Goal: Navigation & Orientation: Find specific page/section

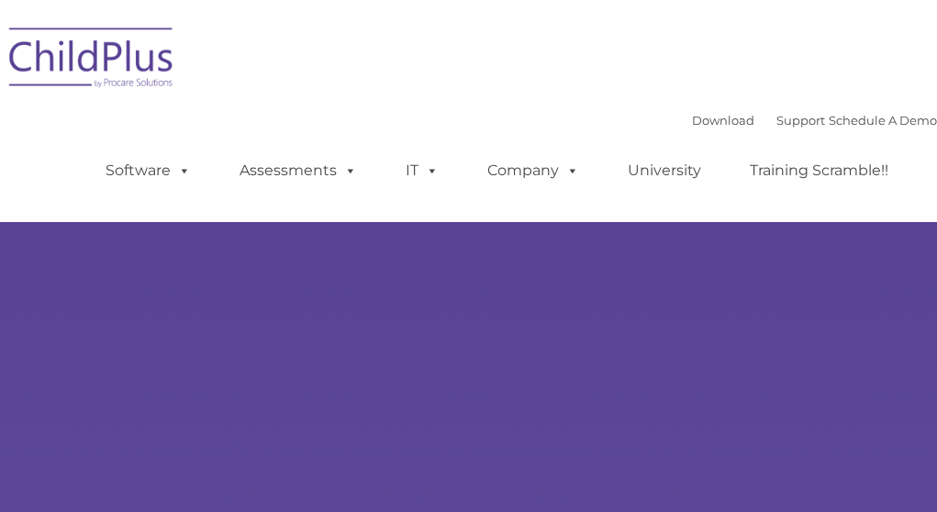
type input ""
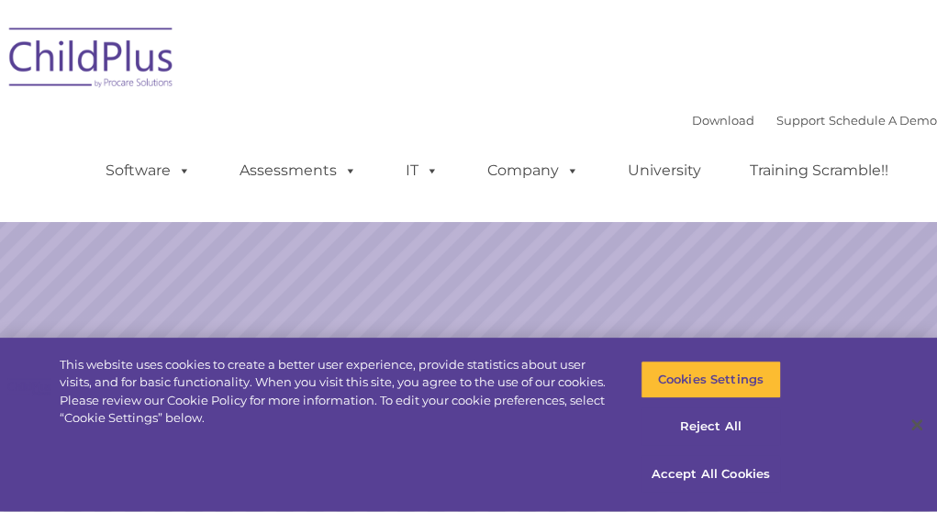
select select "MEDIUM"
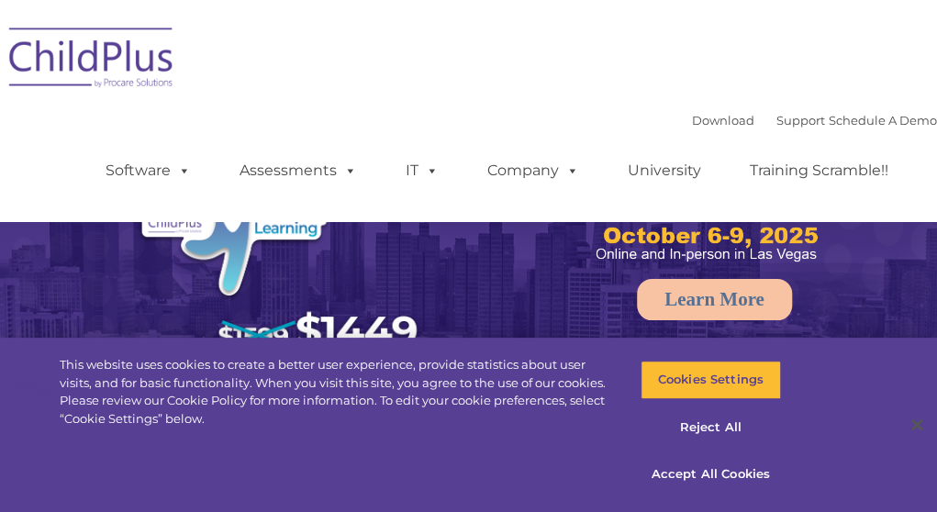
click at [368, 94] on div "Download Support | Schedule A Demo  MENU MENU Software ChildPlus: The original…" at bounding box center [468, 111] width 937 height 194
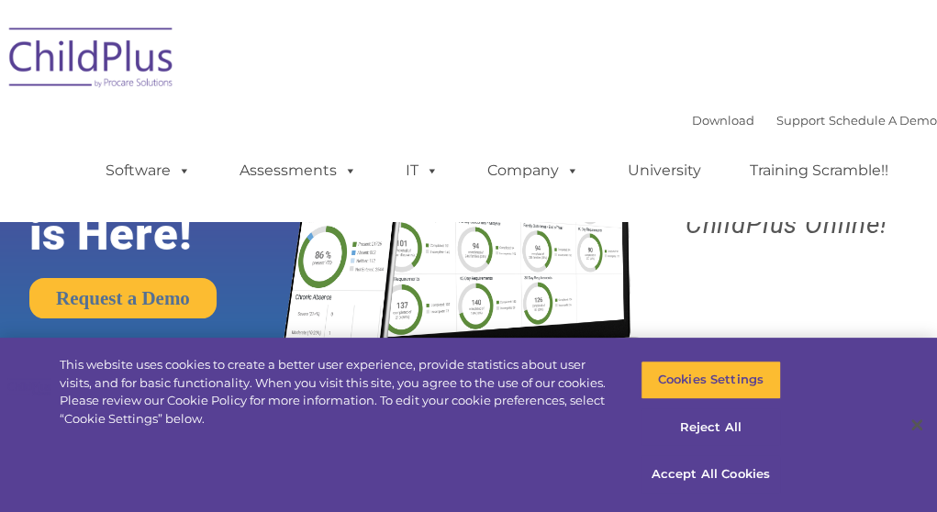
click at [257, 130] on div "Download Support | Schedule A Demo  MENU MENU Software ChildPlus: The original…" at bounding box center [503, 156] width 868 height 101
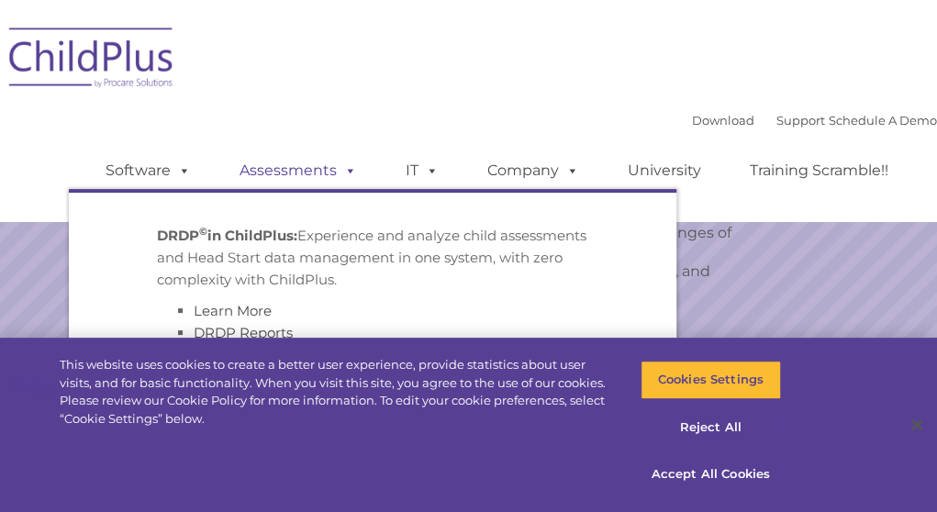
click at [239, 173] on link "Assessments" at bounding box center [298, 170] width 154 height 37
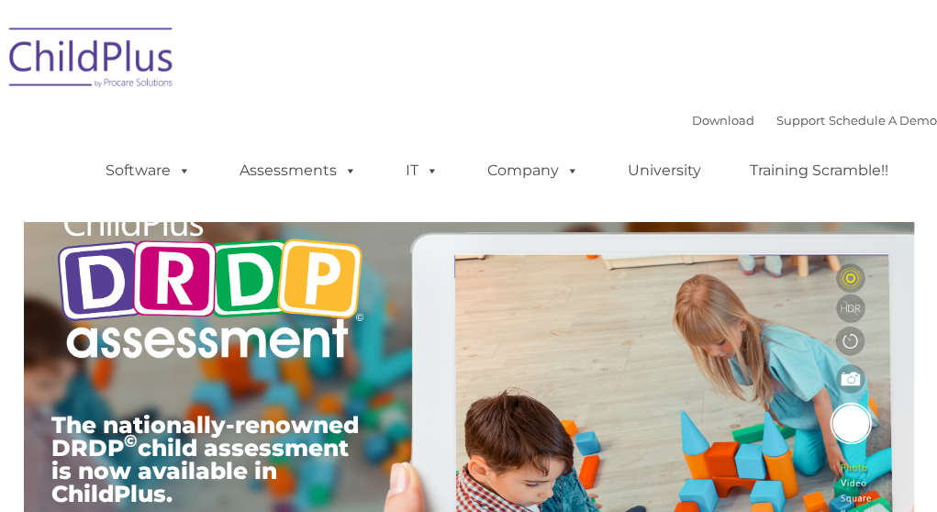
type input ""
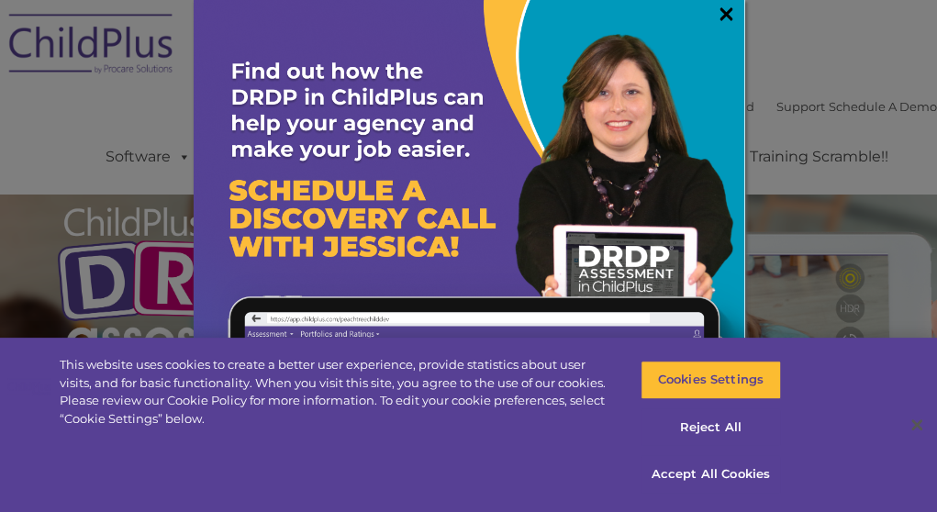
click at [716, 11] on link "×" at bounding box center [726, 14] width 21 height 18
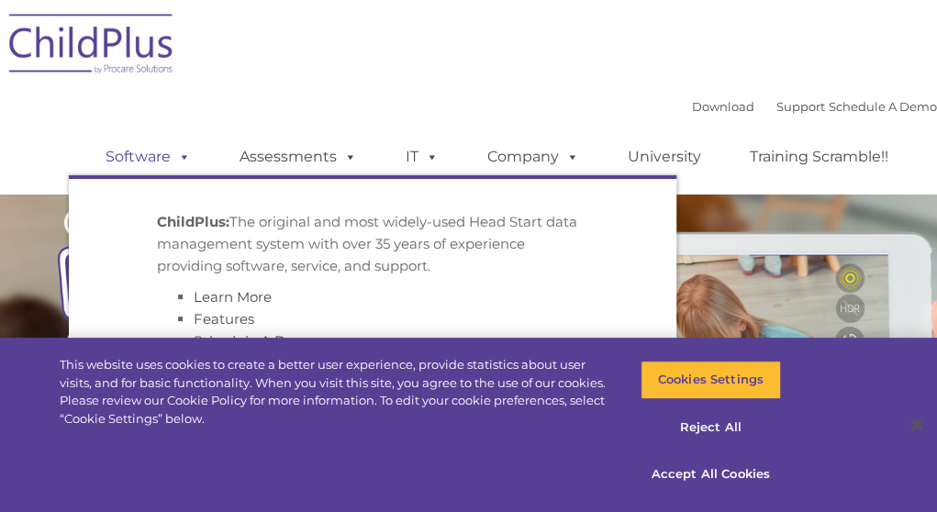
click at [114, 155] on link "Software" at bounding box center [148, 157] width 122 height 37
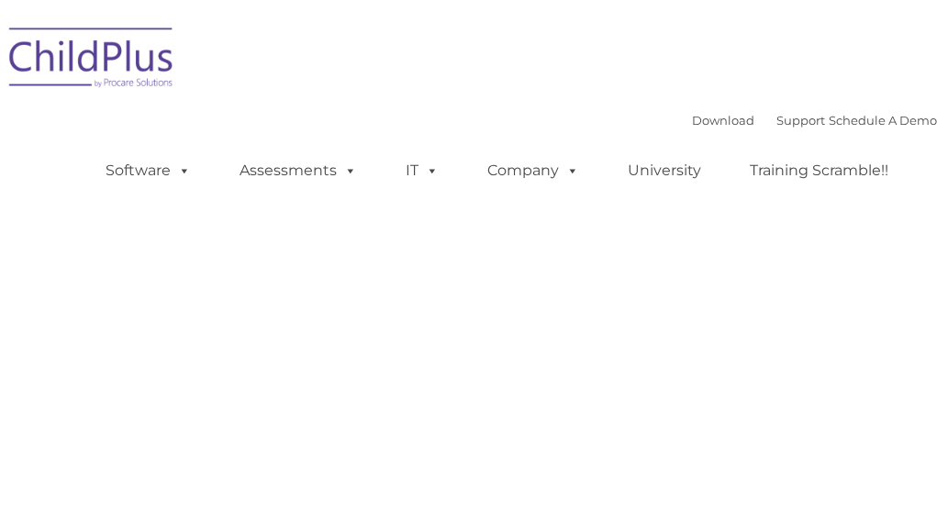
type input ""
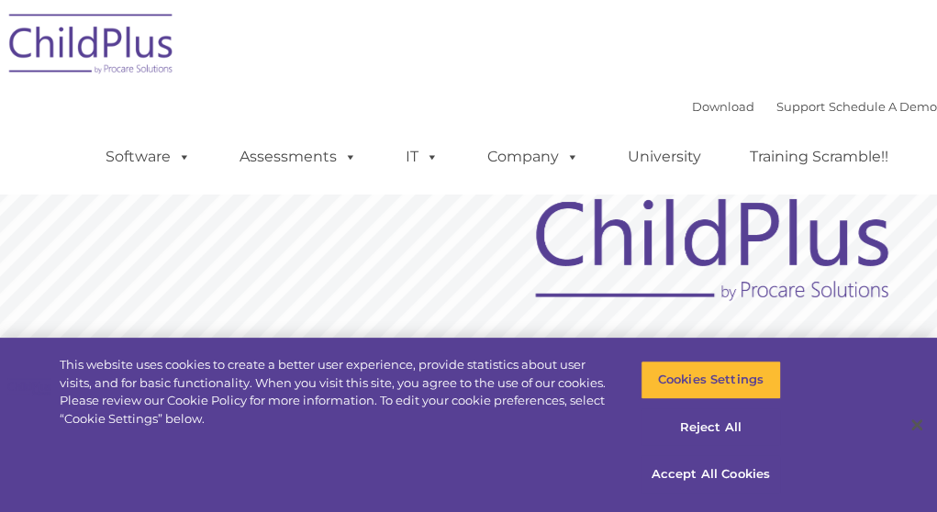
click at [501, 56] on div "Download Support | Schedule A Demo  MENU MENU Software ChildPlus: The original…" at bounding box center [468, 97] width 937 height 194
